Goal: Task Accomplishment & Management: Use online tool/utility

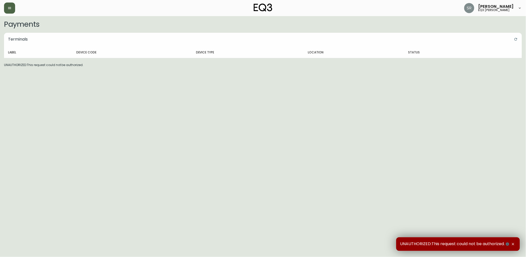
click at [10, 8] on icon "button" at bounding box center [10, 8] width 4 height 4
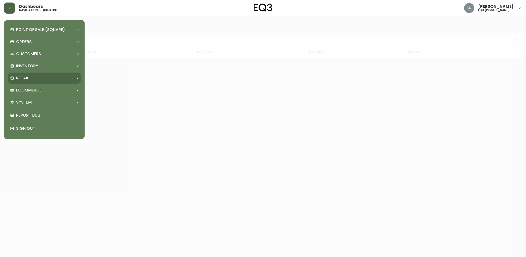
click at [32, 79] on div "Retail" at bounding box center [41, 78] width 63 height 6
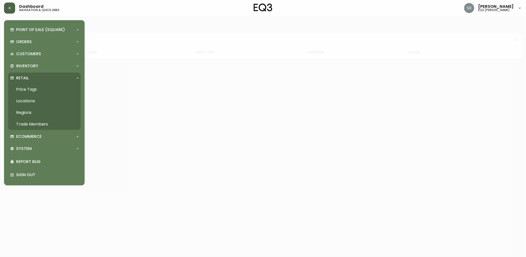
click at [32, 90] on link "Price Tags" at bounding box center [44, 90] width 73 height 12
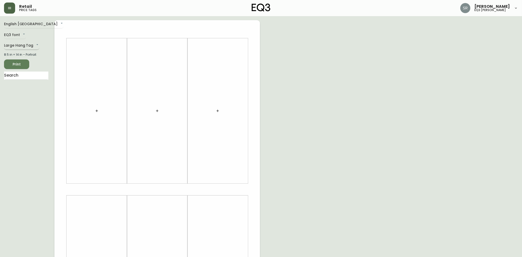
click at [31, 46] on body "Retail price tags [PERSON_NAME] eq3 laval - [PERSON_NAME] English [GEOGRAPHIC_D…" at bounding box center [261, 179] width 522 height 359
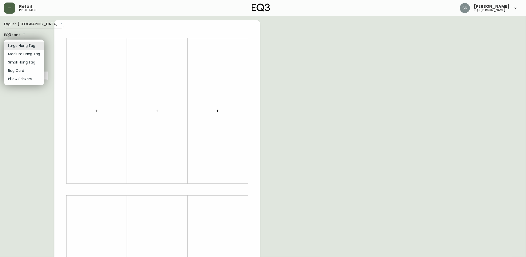
click at [35, 63] on li "Small Hang Tag" at bounding box center [24, 62] width 40 height 8
type input "small"
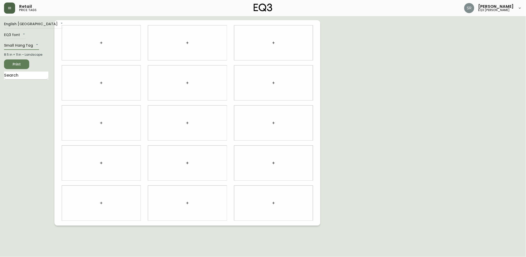
click at [44, 78] on input "text" at bounding box center [26, 76] width 44 height 8
click at [23, 76] on input "text" at bounding box center [26, 76] width 44 height 8
click at [33, 162] on div "English [GEOGRAPHIC_DATA] en_CA EQ3 font EQ3 Small Hang Tag small 8.5 in × 11 i…" at bounding box center [29, 122] width 50 height 205
click at [21, 64] on span "Print" at bounding box center [16, 64] width 17 height 6
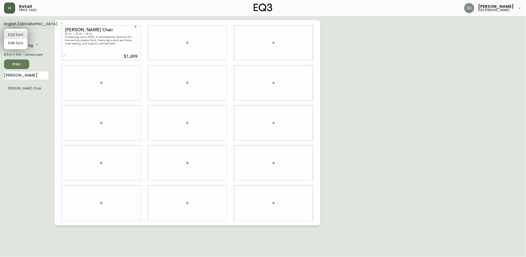
click at [23, 33] on body "Retail price tags [PERSON_NAME] eq3 laval - [PERSON_NAME] English [GEOGRAPHIC_D…" at bounding box center [263, 113] width 526 height 226
click at [47, 35] on div at bounding box center [263, 128] width 526 height 257
click at [37, 44] on body "Retail price tags [PERSON_NAME] eq3 laval - [PERSON_NAME] English [GEOGRAPHIC_D…" at bounding box center [263, 113] width 526 height 226
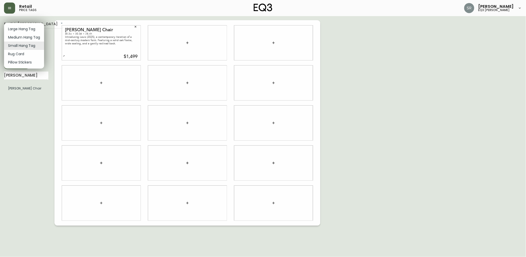
click at [51, 43] on div at bounding box center [263, 128] width 526 height 257
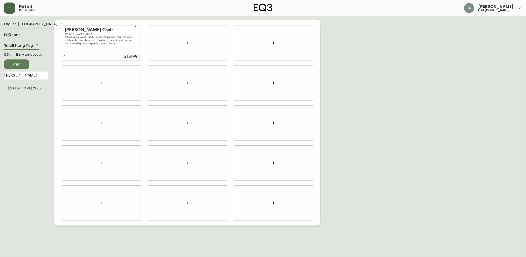
click at [22, 62] on span "Print" at bounding box center [16, 64] width 17 height 6
drag, startPoint x: 21, startPoint y: 78, endPoint x: 1, endPoint y: 72, distance: 21.0
click at [1, 72] on main "English Canada en_CA EQ3 font EQ3 Small Hang Tag small 8.5 in × 11 in – Landsca…" at bounding box center [263, 120] width 526 height 209
paste input "Tabouret en teck massif"
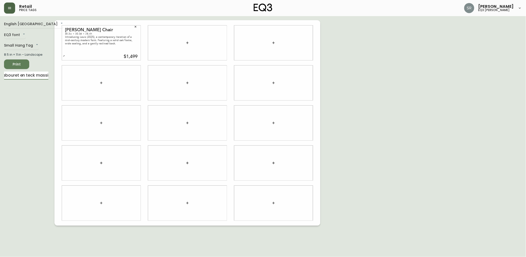
click at [25, 101] on div "English Canada en_CA EQ3 font EQ3 Small Hang Tag small 8.5 in × 11 in – Landsca…" at bounding box center [29, 122] width 50 height 205
click at [42, 76] on input "Tabouret en teck massif" at bounding box center [26, 76] width 44 height 8
click at [45, 74] on input "Tabouret en teck massif" at bounding box center [26, 76] width 44 height 8
click at [47, 74] on input "Tabouret en teckssif" at bounding box center [26, 76] width 44 height 8
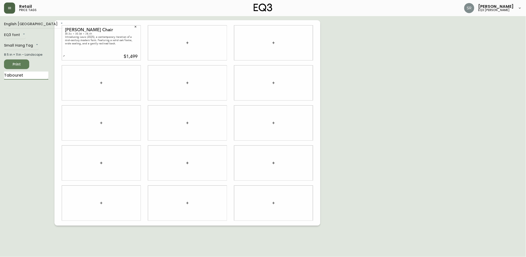
click at [31, 76] on input "Tabouret" at bounding box center [26, 76] width 44 height 8
type input "T"
type input "M"
